Goal: Task Accomplishment & Management: Manage account settings

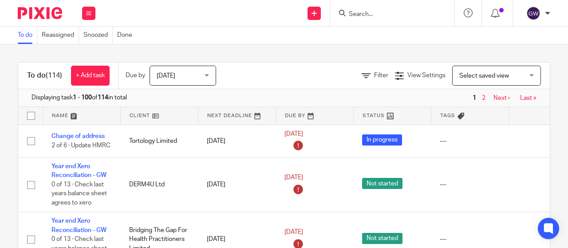
click at [73, 120] on link at bounding box center [81, 116] width 77 height 18
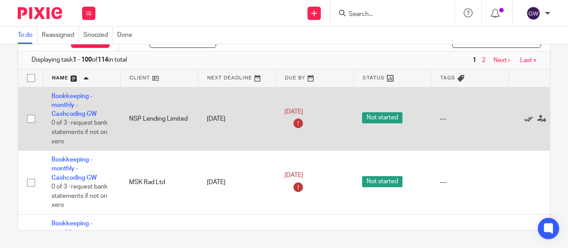
click at [526, 118] on icon at bounding box center [528, 119] width 9 height 9
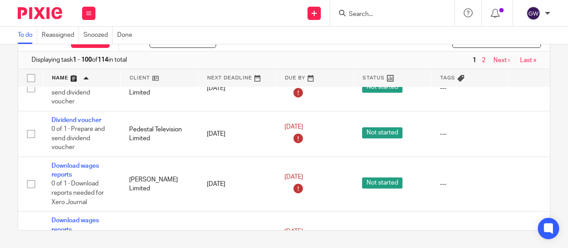
scroll to position [1376, 0]
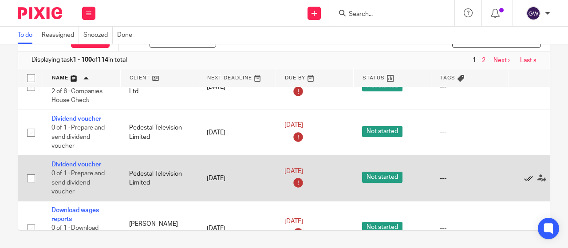
click at [528, 174] on icon at bounding box center [528, 178] width 9 height 9
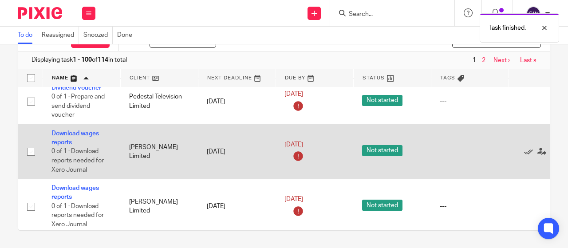
scroll to position [1420, 0]
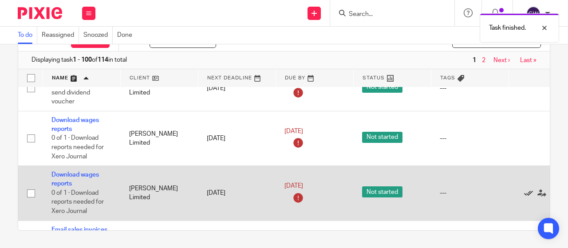
click at [526, 189] on icon at bounding box center [528, 193] width 9 height 9
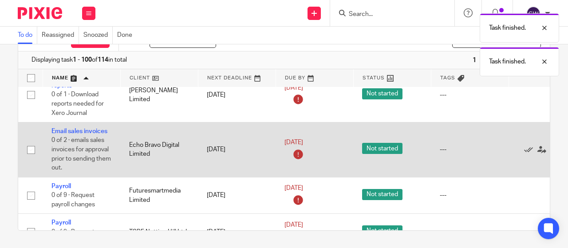
scroll to position [1465, 0]
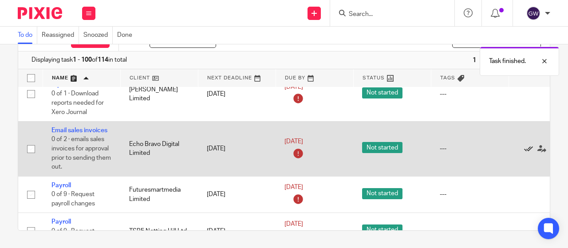
click at [526, 145] on icon at bounding box center [528, 149] width 9 height 9
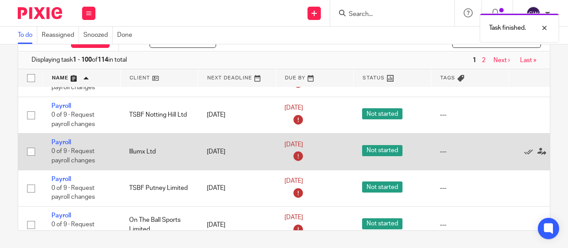
scroll to position [1509, 0]
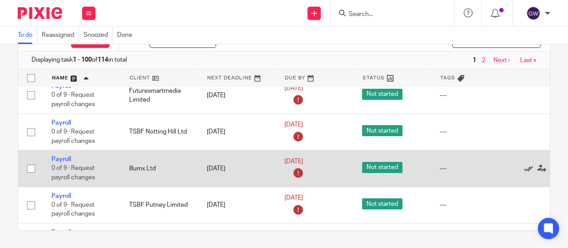
click at [526, 164] on icon at bounding box center [528, 168] width 9 height 9
click at [527, 164] on icon at bounding box center [528, 168] width 9 height 9
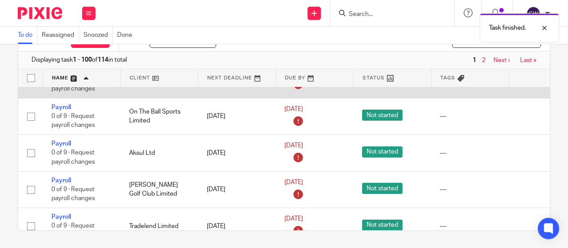
scroll to position [1642, 0]
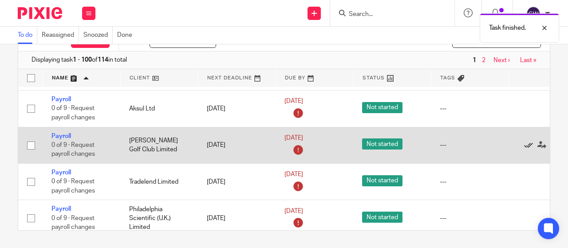
click at [527, 141] on icon at bounding box center [528, 145] width 9 height 9
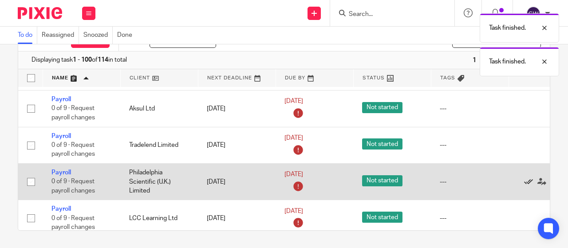
click at [525, 178] on icon at bounding box center [528, 182] width 9 height 9
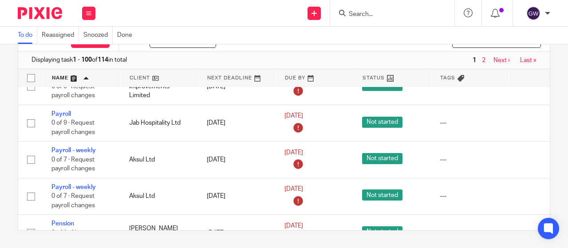
scroll to position [2796, 0]
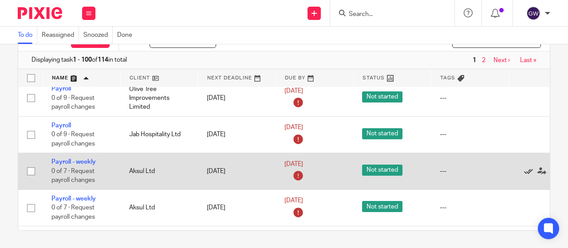
click at [528, 167] on icon at bounding box center [528, 171] width 9 height 9
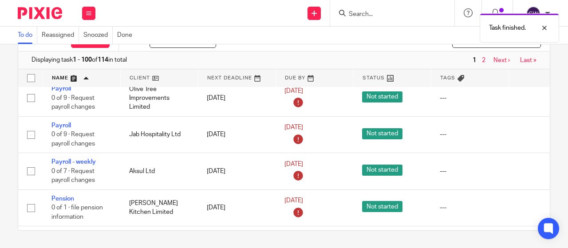
click at [528, 167] on icon at bounding box center [528, 171] width 9 height 9
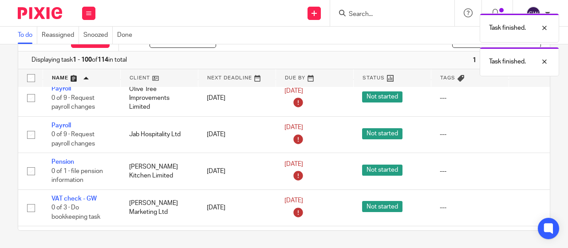
click at [528, 167] on icon at bounding box center [528, 171] width 9 height 9
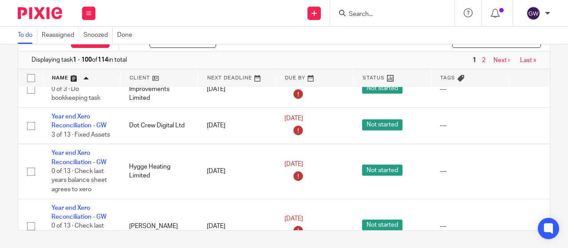
scroll to position [3123, 0]
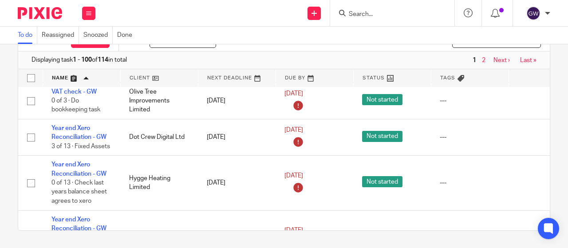
click at [371, 16] on input "Search" at bounding box center [388, 15] width 80 height 8
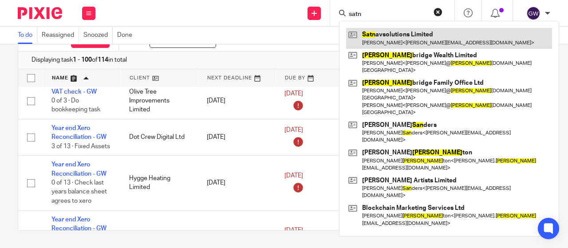
type input "satn"
click at [371, 32] on link at bounding box center [449, 38] width 206 height 20
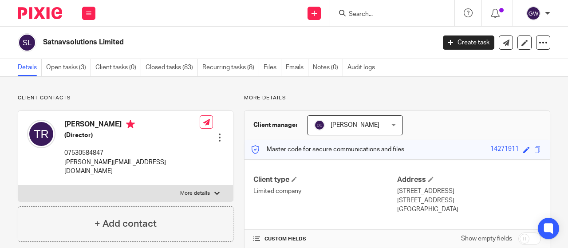
scroll to position [178, 0]
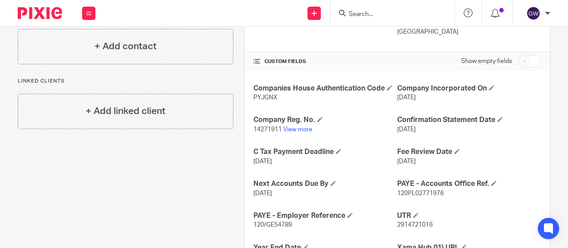
click at [264, 130] on span "14271911" at bounding box center [267, 129] width 28 height 6
copy p "14271911"
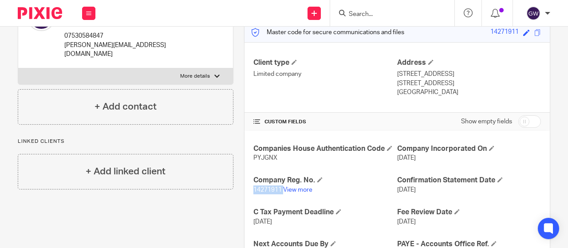
scroll to position [0, 0]
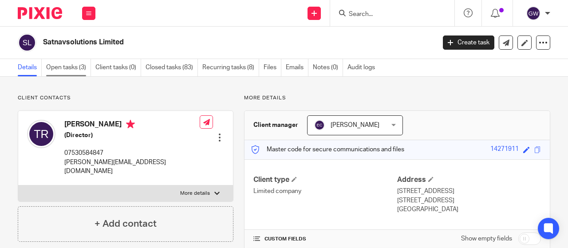
click at [92, 68] on ul "Details Open tasks (3) Client tasks (0) Closed tasks (83) Recurring tasks (8) F…" at bounding box center [201, 67] width 366 height 17
click at [71, 67] on link "Open tasks (3)" at bounding box center [68, 67] width 45 height 17
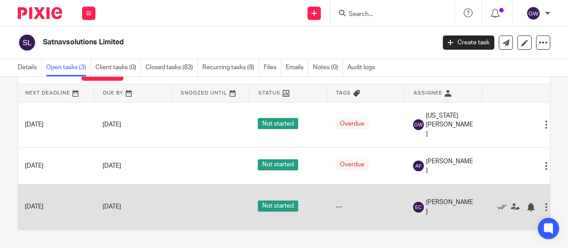
scroll to position [0, 82]
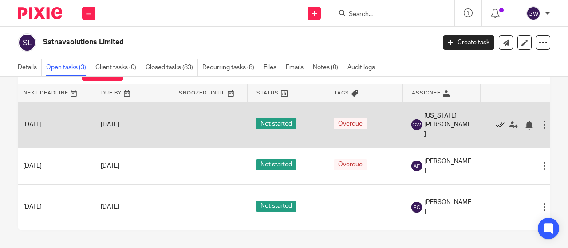
click at [501, 121] on icon at bounding box center [500, 125] width 9 height 9
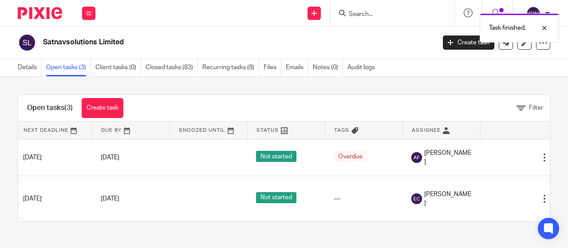
click at [320, 33] on div "Task finished." at bounding box center [421, 26] width 275 height 34
click at [273, 31] on div "Satnavsolutions Limited Create task Update from Companies House Export data Mer…" at bounding box center [284, 43] width 568 height 32
